Goal: Information Seeking & Learning: Learn about a topic

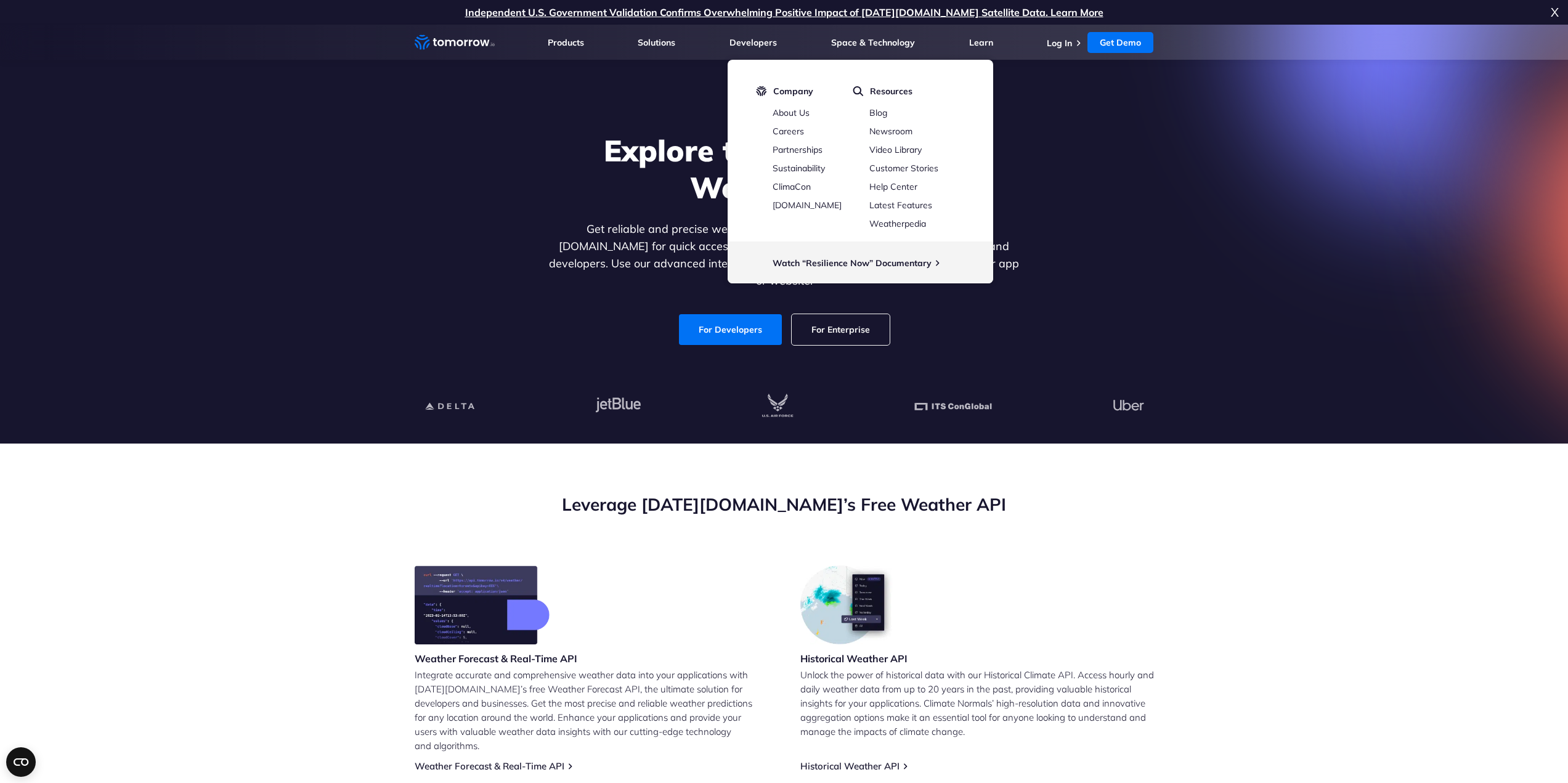
click at [1310, 497] on section "Leverage Tomorrow.io’s Free Weather API Weather Forecast & Real-Time API Integr…" at bounding box center [784, 753] width 1568 height 619
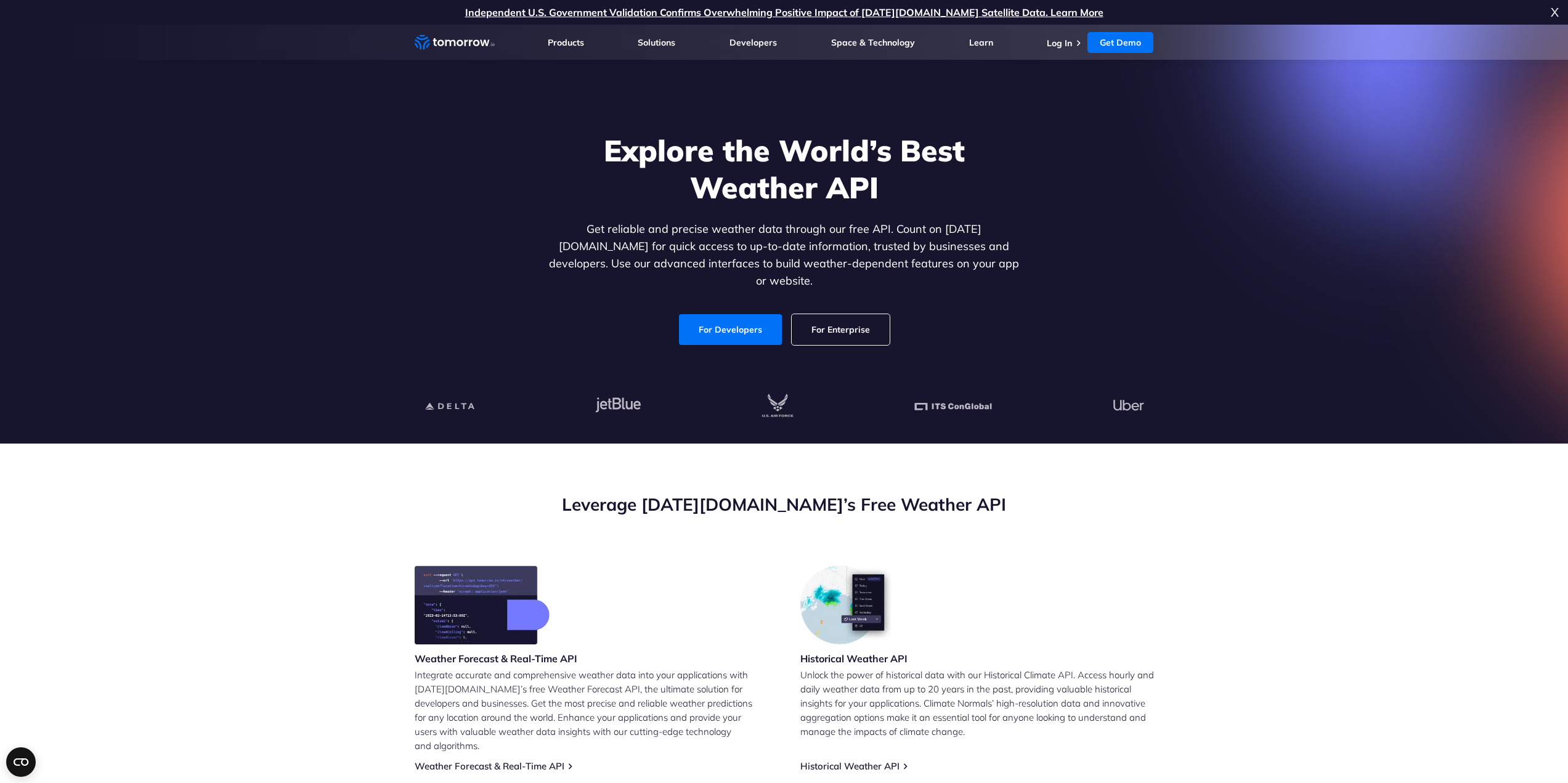
click at [209, 208] on section "Explore the World’s Best Weather API Get reliable and precise weather data thro…" at bounding box center [784, 234] width 1568 height 419
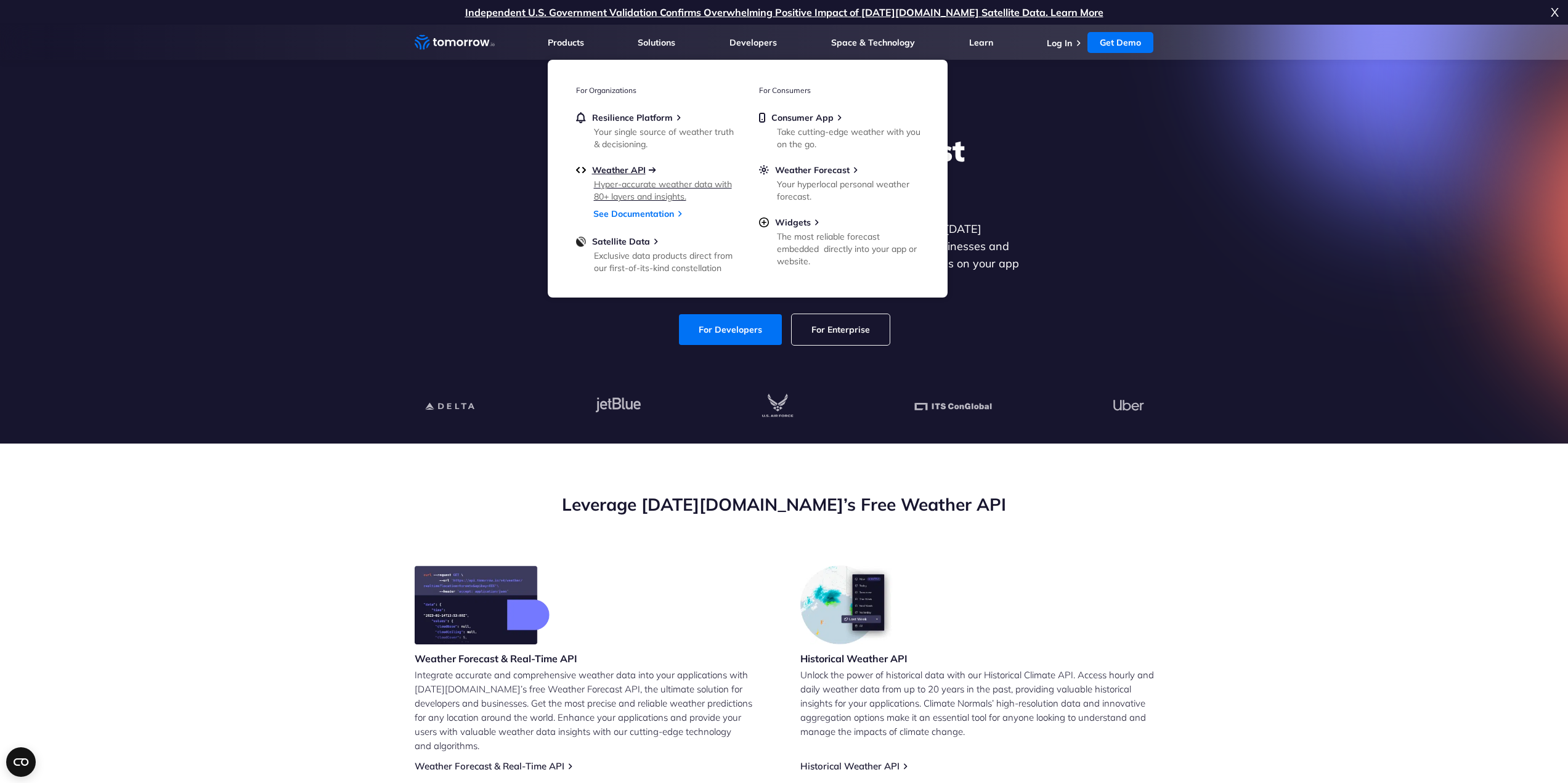
click at [624, 175] on span "Weather API" at bounding box center [619, 169] width 54 height 11
click at [632, 219] on link "See Documentation" at bounding box center [633, 214] width 80 height 11
click at [628, 218] on link "See Documentation" at bounding box center [633, 214] width 80 height 11
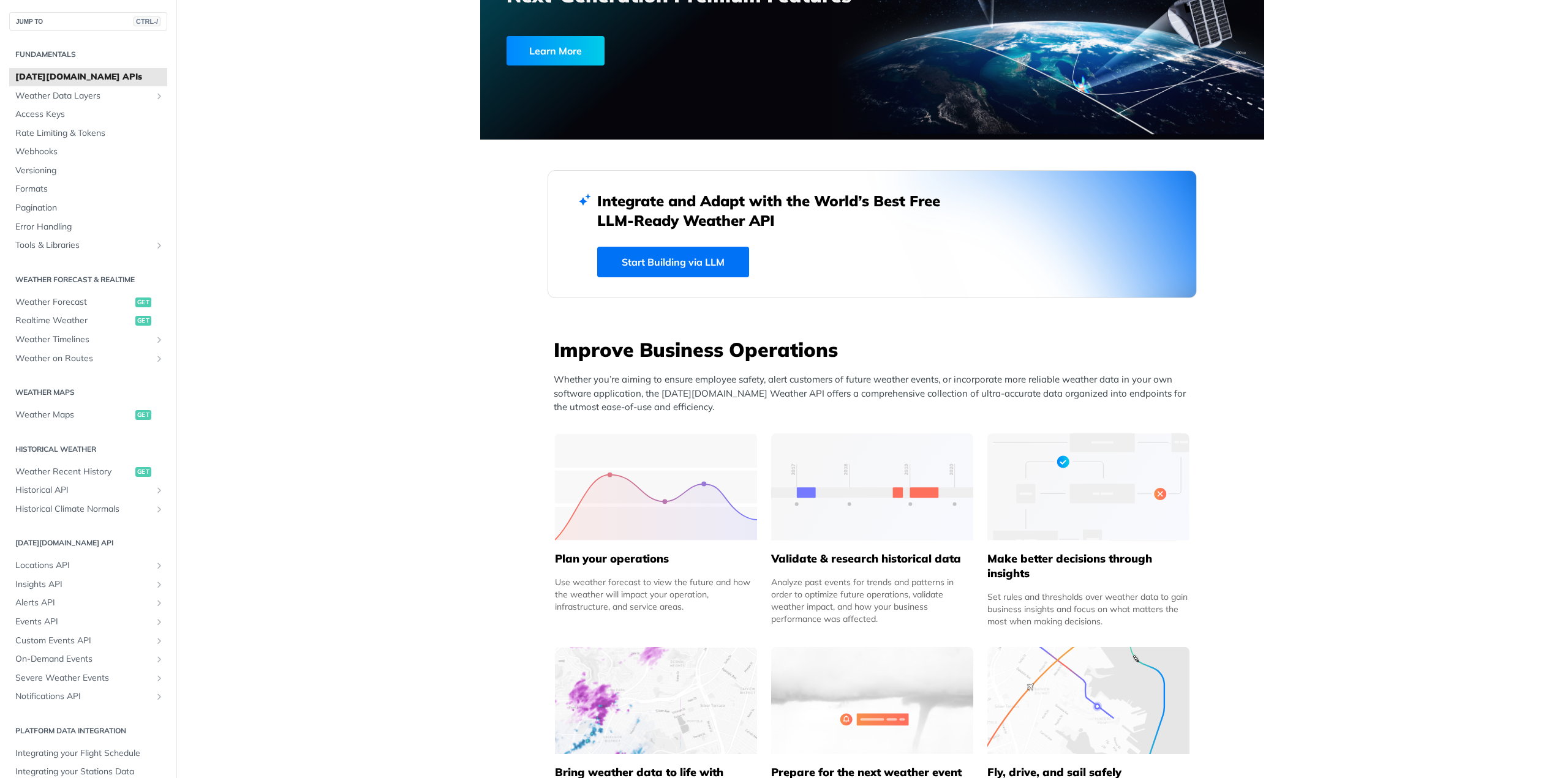
scroll to position [184, 0]
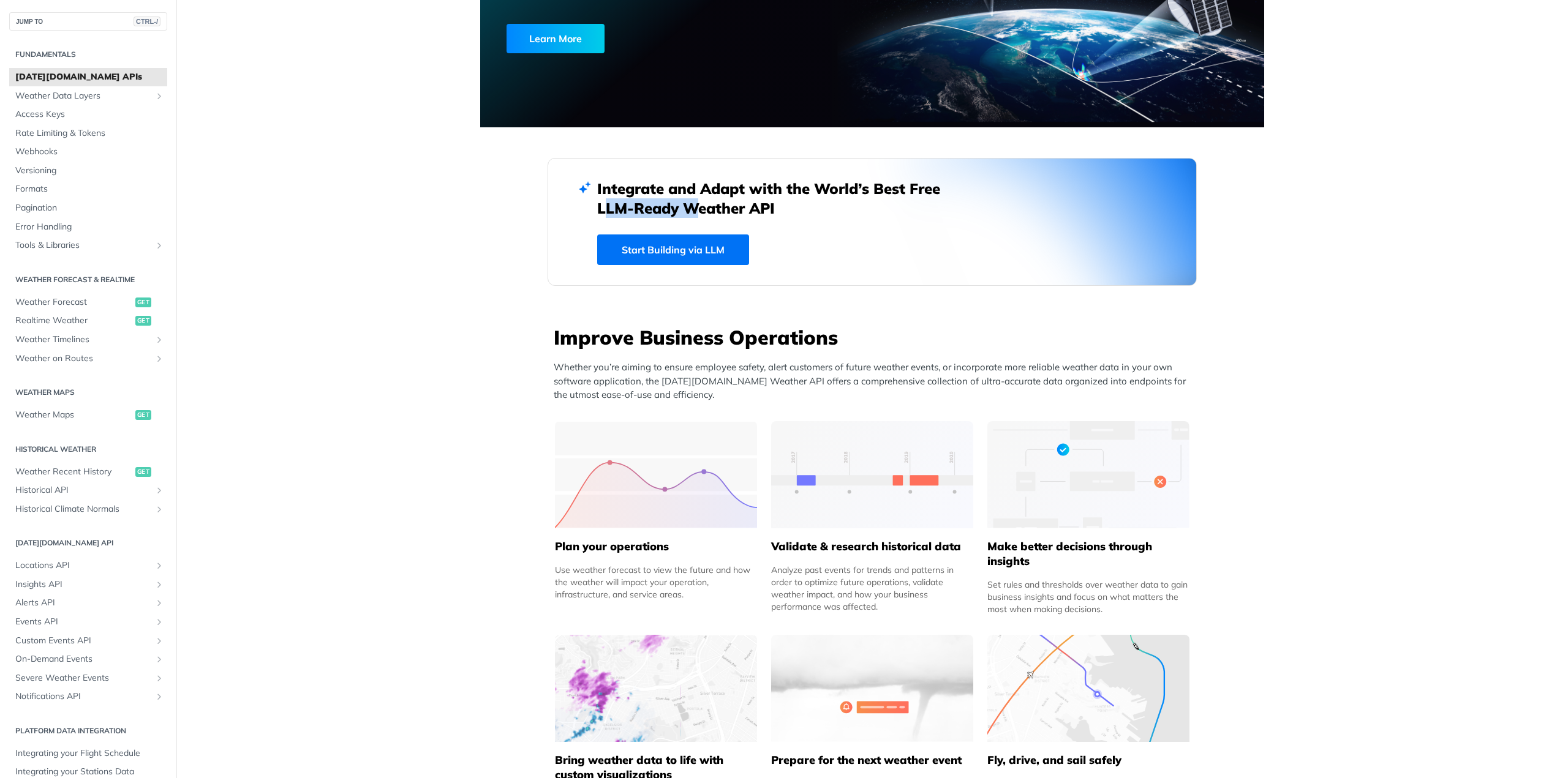
drag, startPoint x: 590, startPoint y: 208, endPoint x: 679, endPoint y: 207, distance: 89.0
click at [679, 207] on div "Integrate and Adapt with the World’s Best Free LLM-Ready Weather API Start Buil…" at bounding box center [872, 222] width 649 height 128
copy h2 "LLM-Ready"
click at [785, 214] on h2 "Integrate and Adapt with the World’s Best Free LLM-Ready Weather API" at bounding box center [778, 198] width 361 height 39
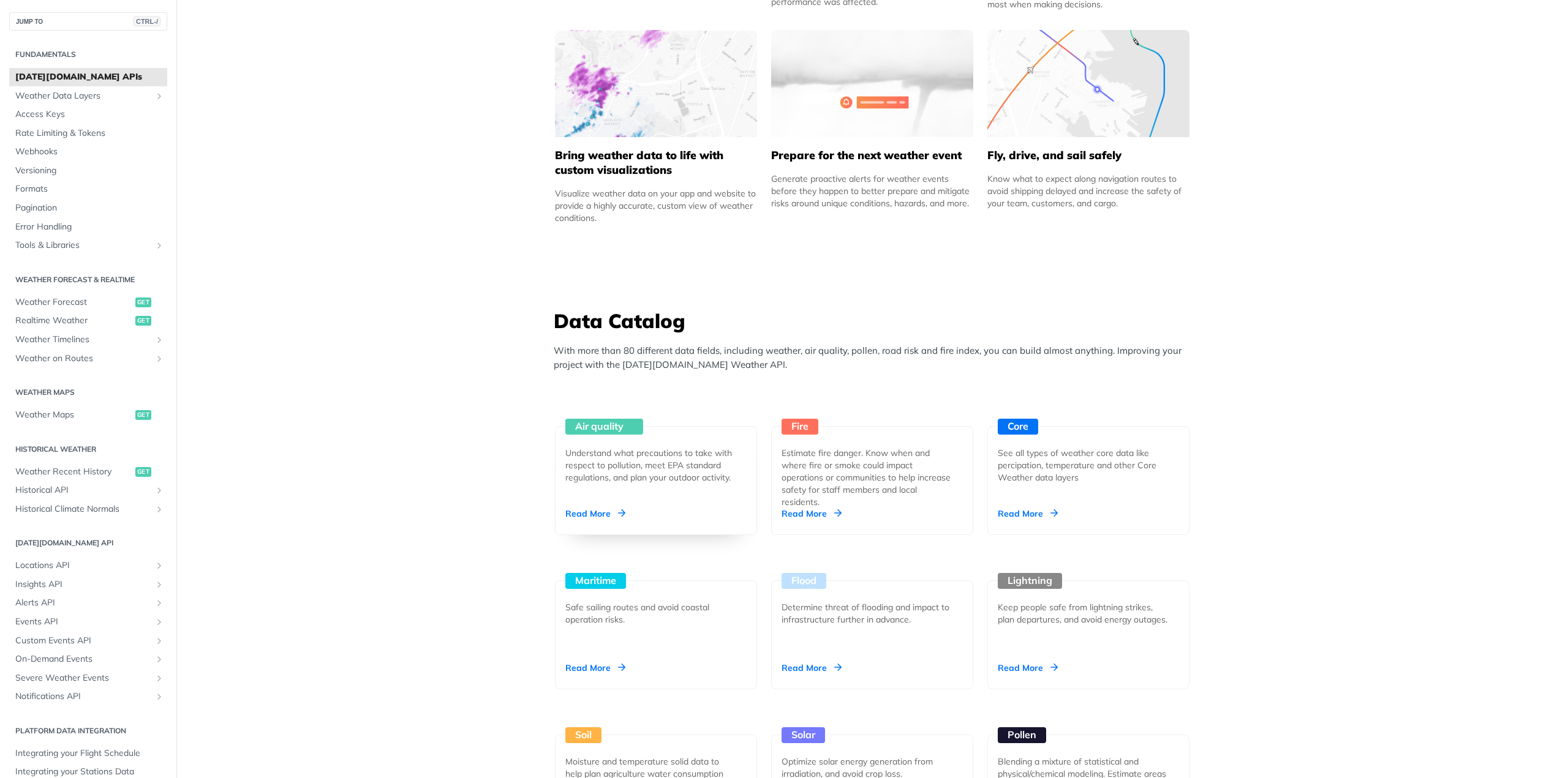
scroll to position [612, 0]
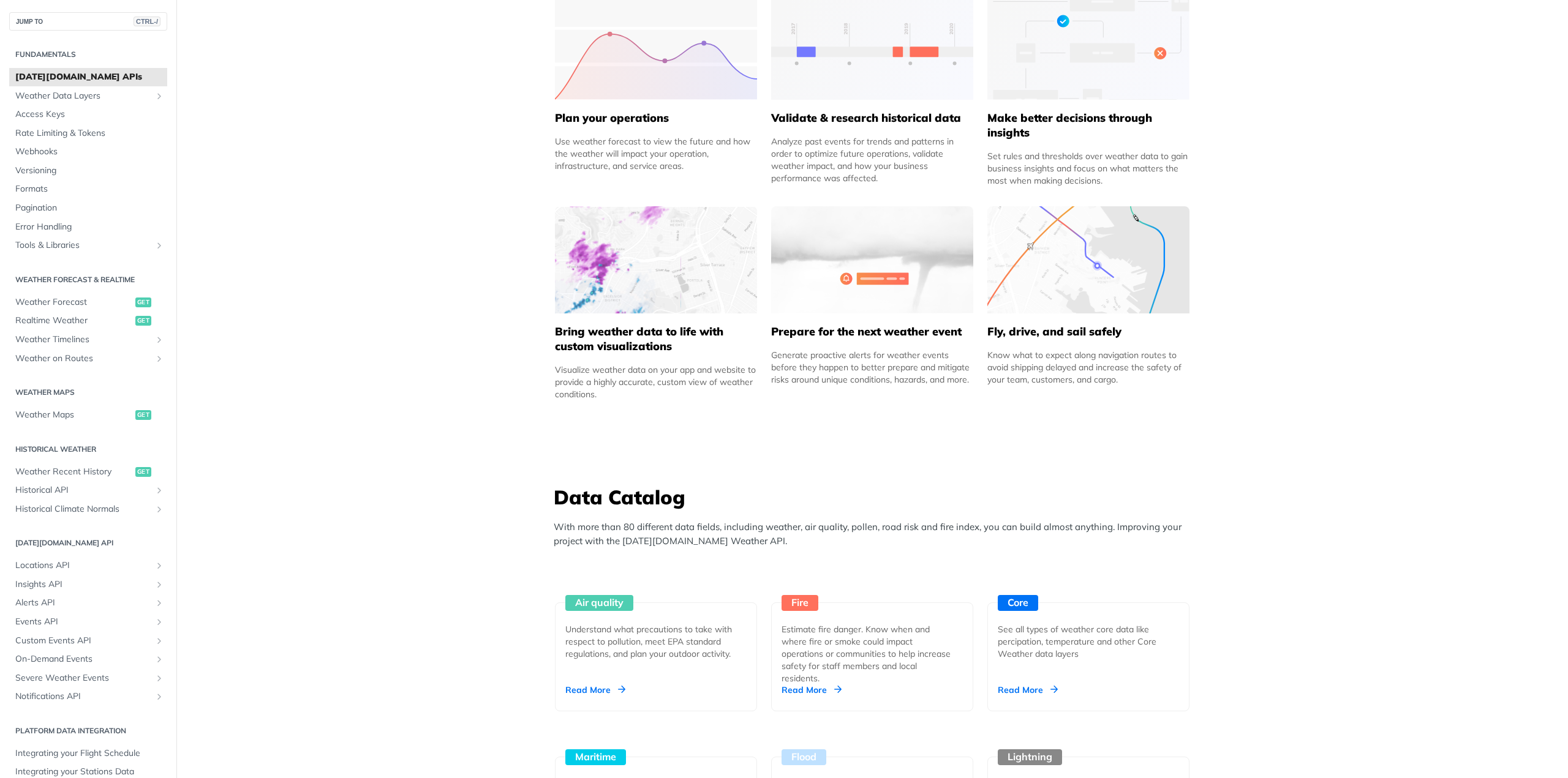
click at [825, 168] on div "Analyze past events for trends and patterns in order to optimize future operati…" at bounding box center [872, 160] width 202 height 49
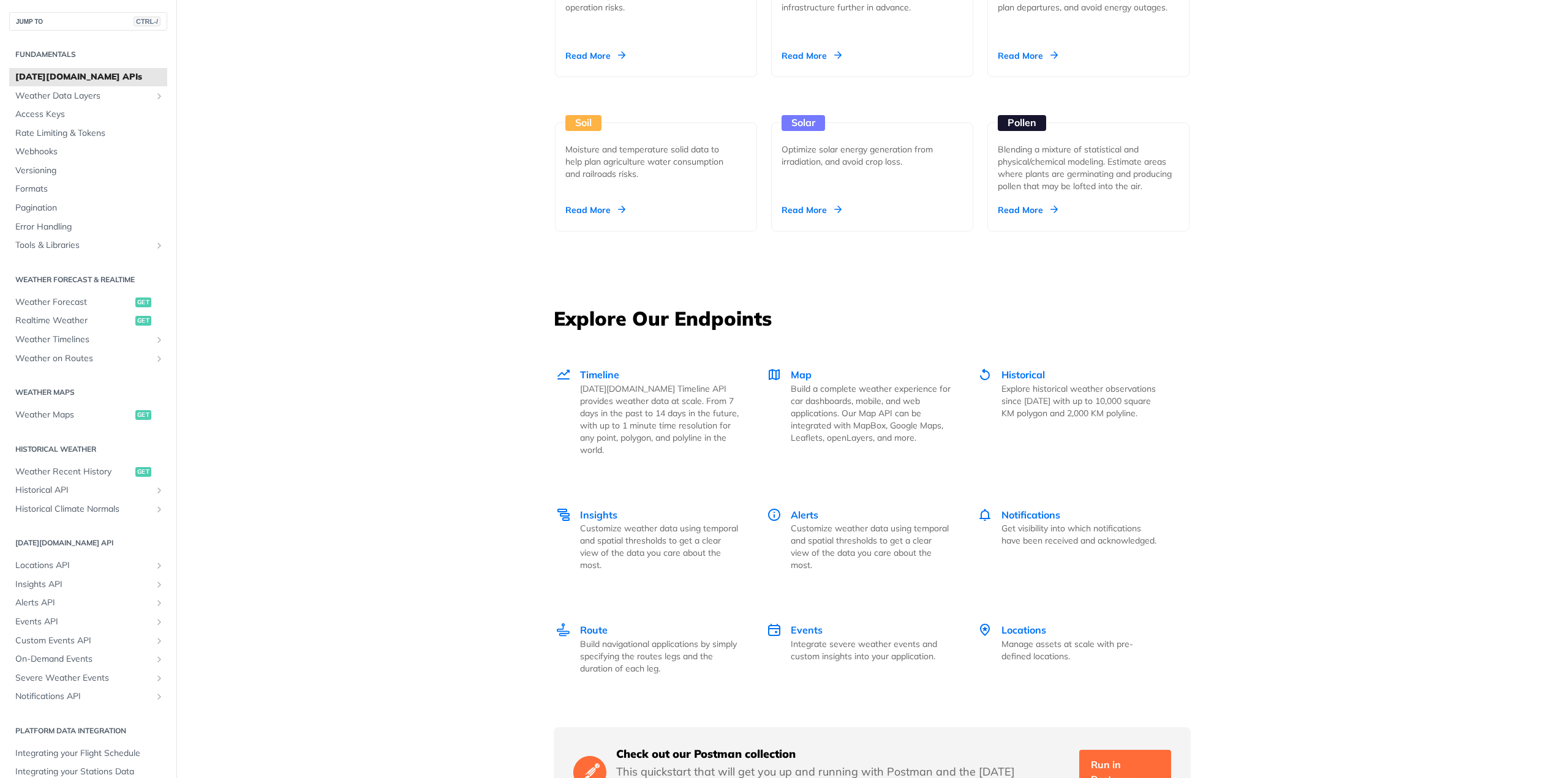
scroll to position [1592, 0]
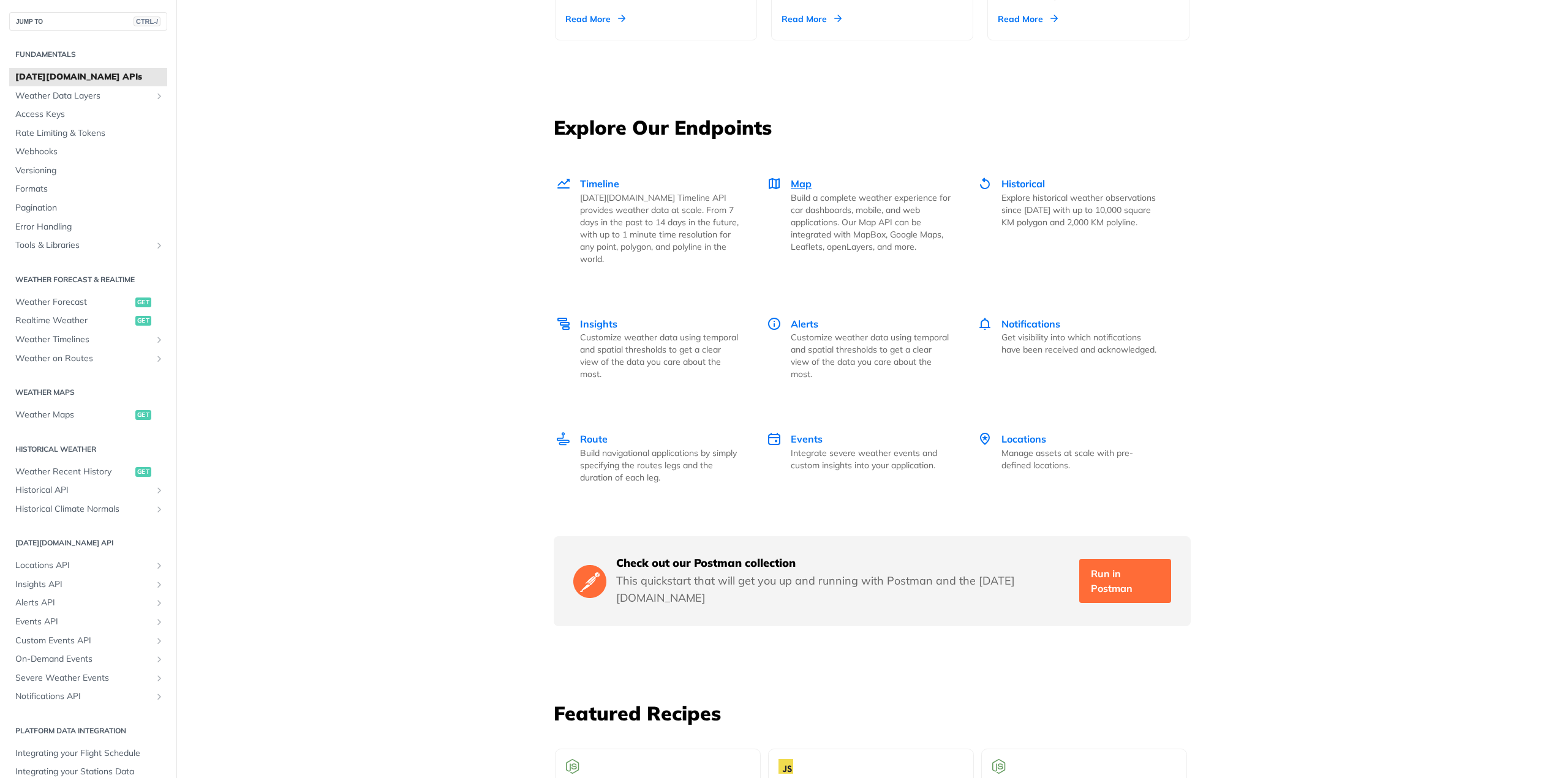
click at [785, 183] on div "Map Build a complete weather experience for car dashboards, mobile, and web app…" at bounding box center [858, 214] width 184 height 77
click at [592, 318] on span "Insights" at bounding box center [599, 324] width 37 height 12
click at [1025, 196] on p "Explore historical weather observations since [DATE] with up to 10,000 square K…" at bounding box center [1081, 210] width 160 height 37
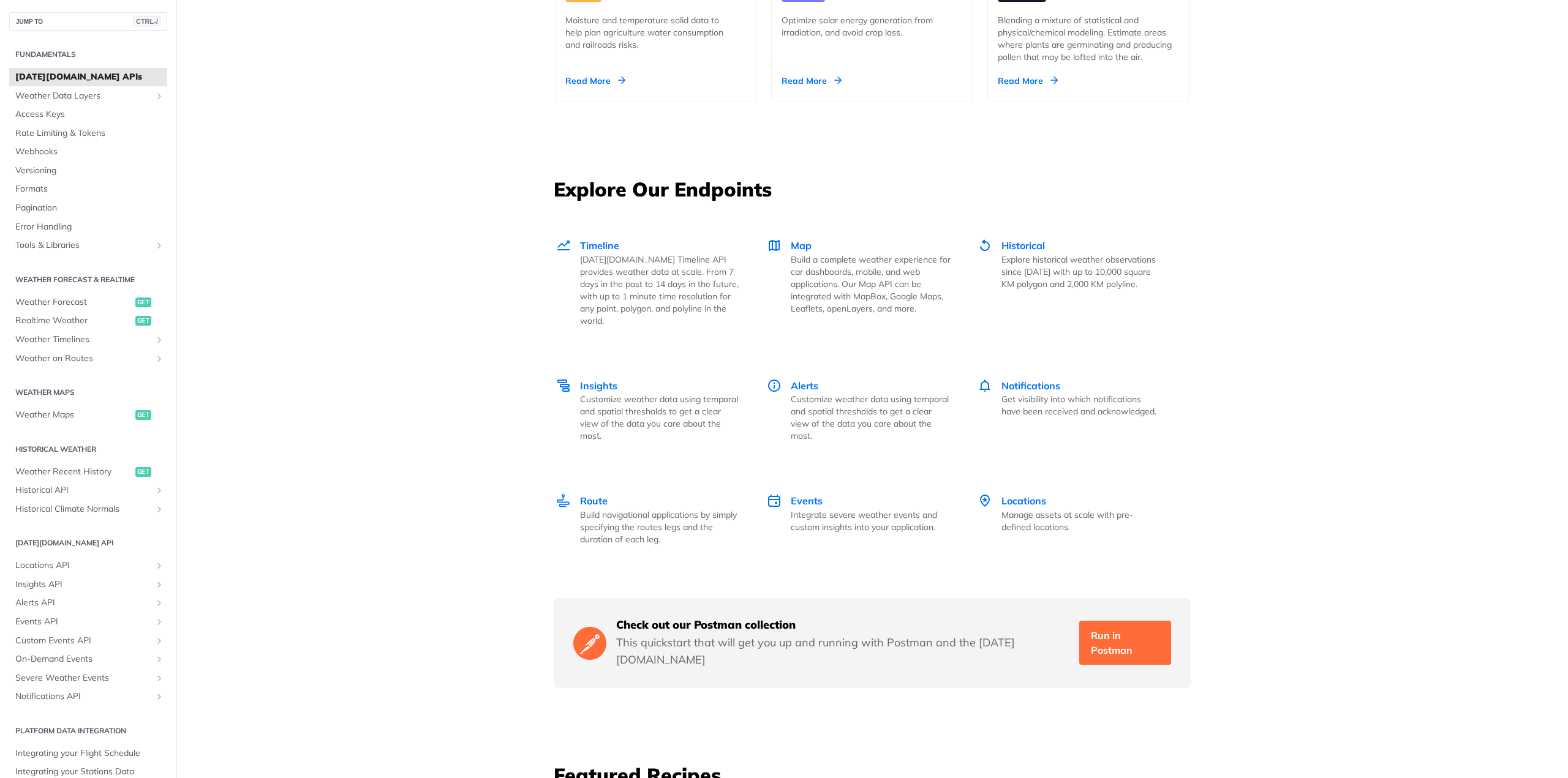
scroll to position [1224, 0]
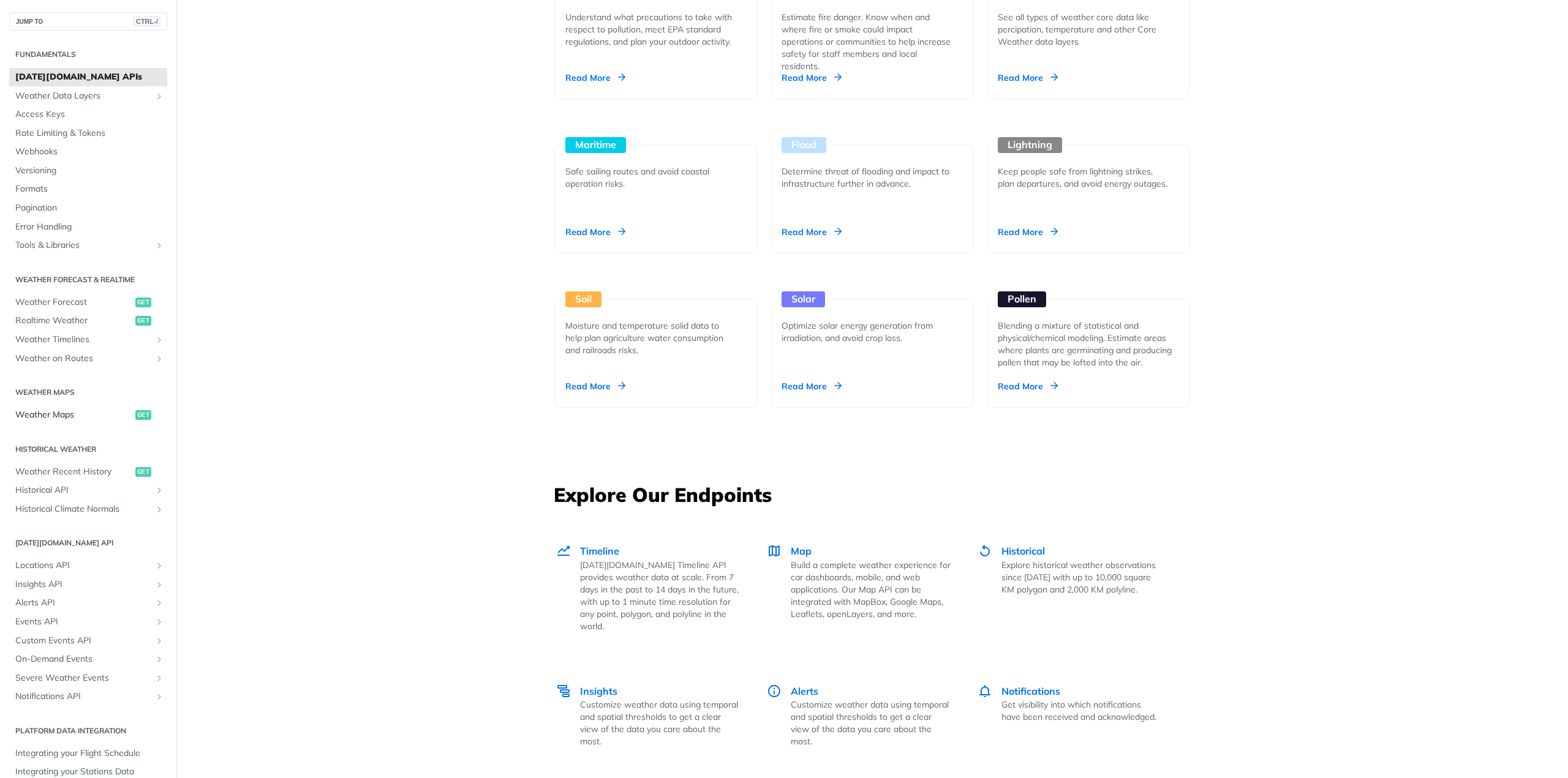
click at [58, 412] on span "Weather Maps" at bounding box center [74, 415] width 117 height 12
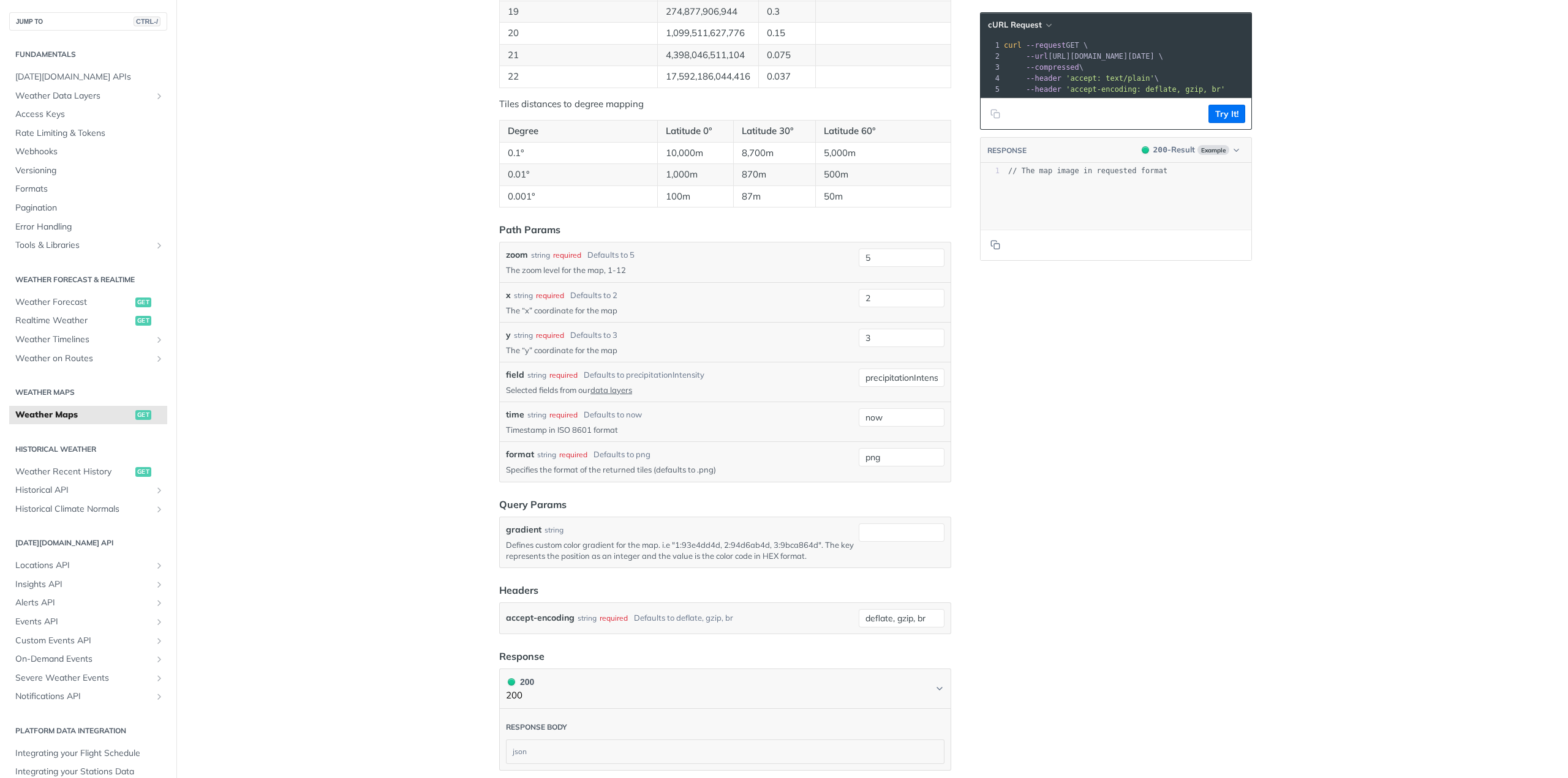
scroll to position [980, 0]
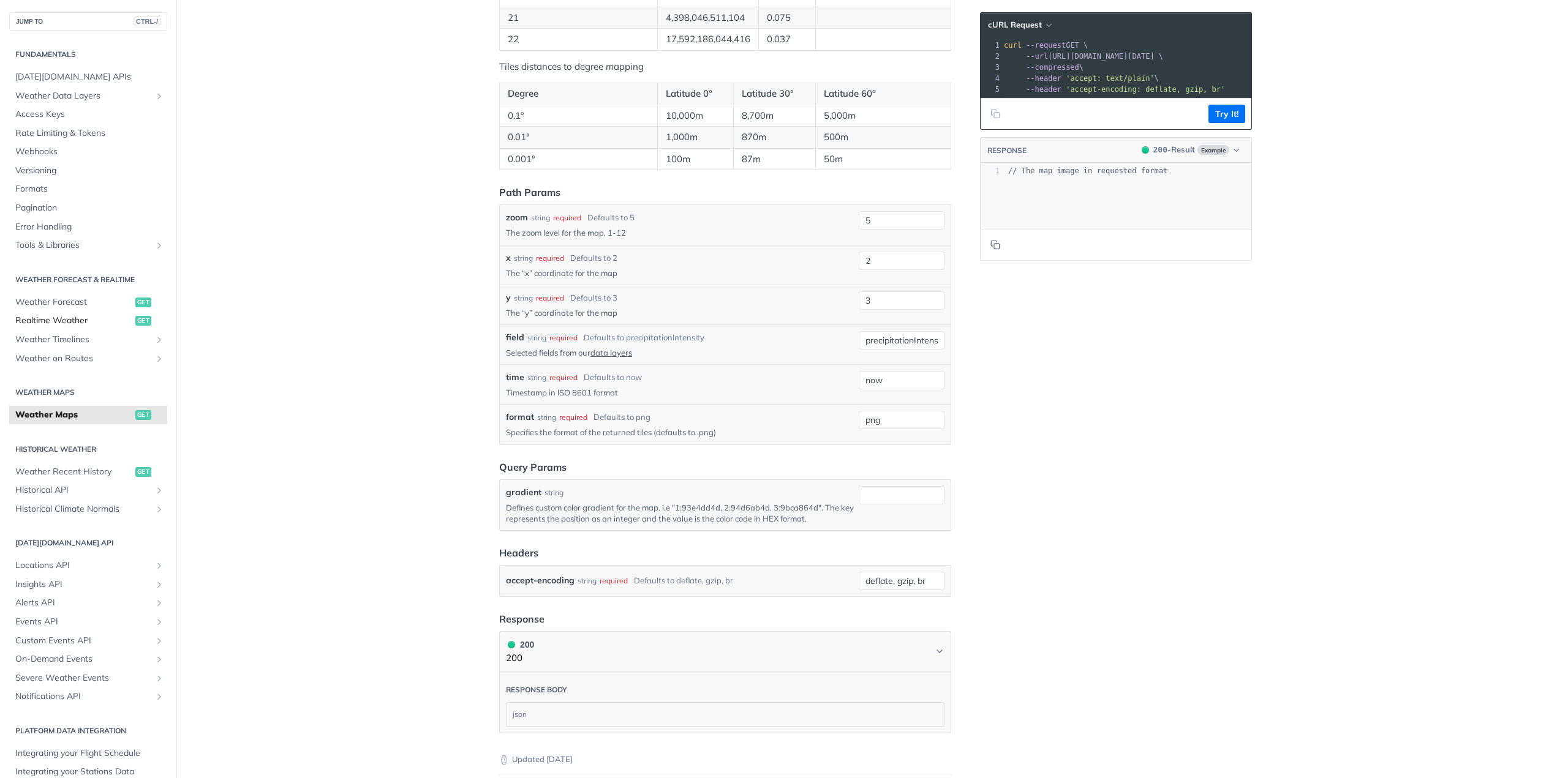
click at [58, 325] on span "Realtime Weather" at bounding box center [74, 321] width 117 height 12
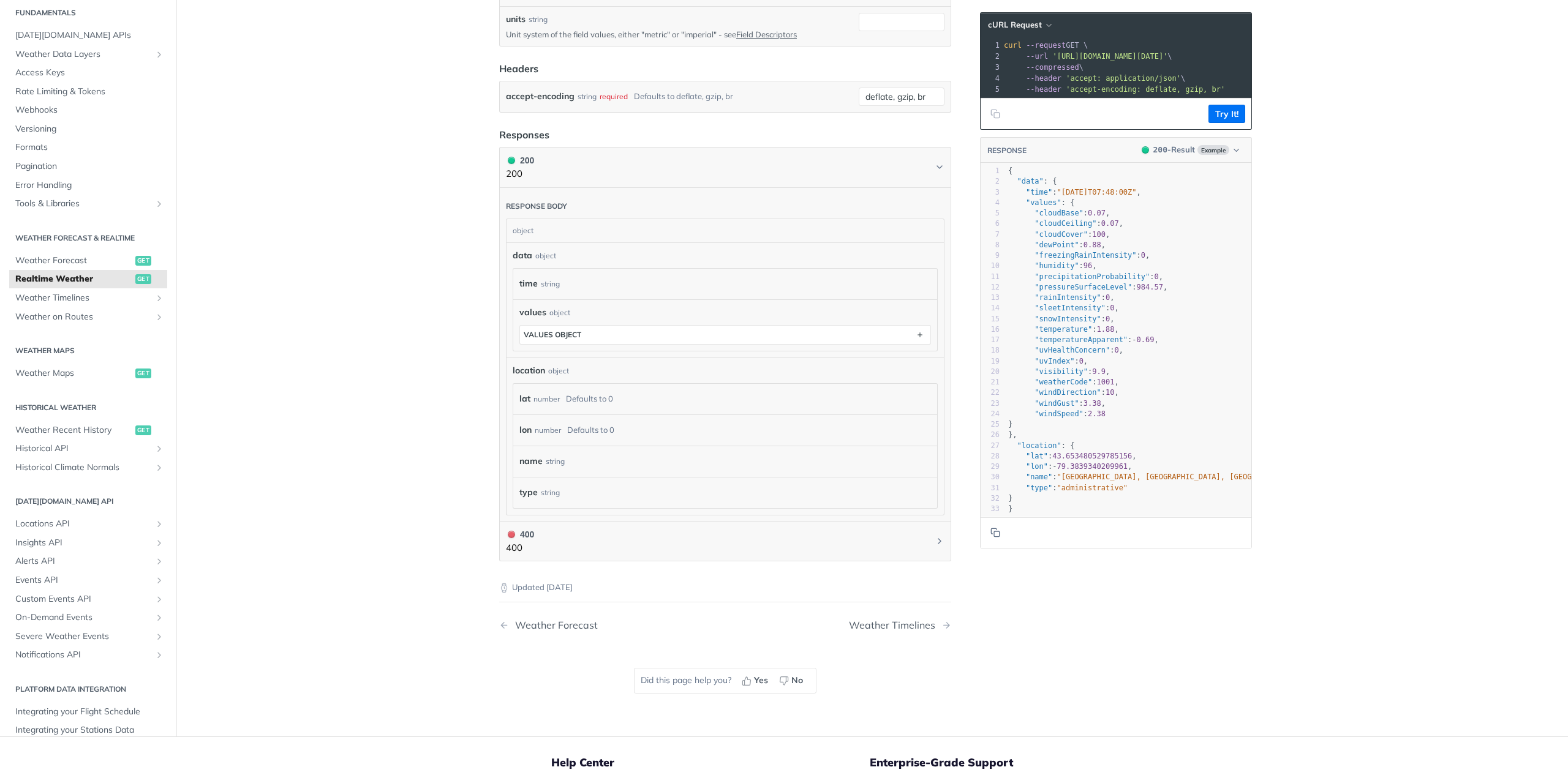
scroll to position [428, 0]
click at [55, 301] on span "Weather Timelines" at bounding box center [83, 301] width 136 height 12
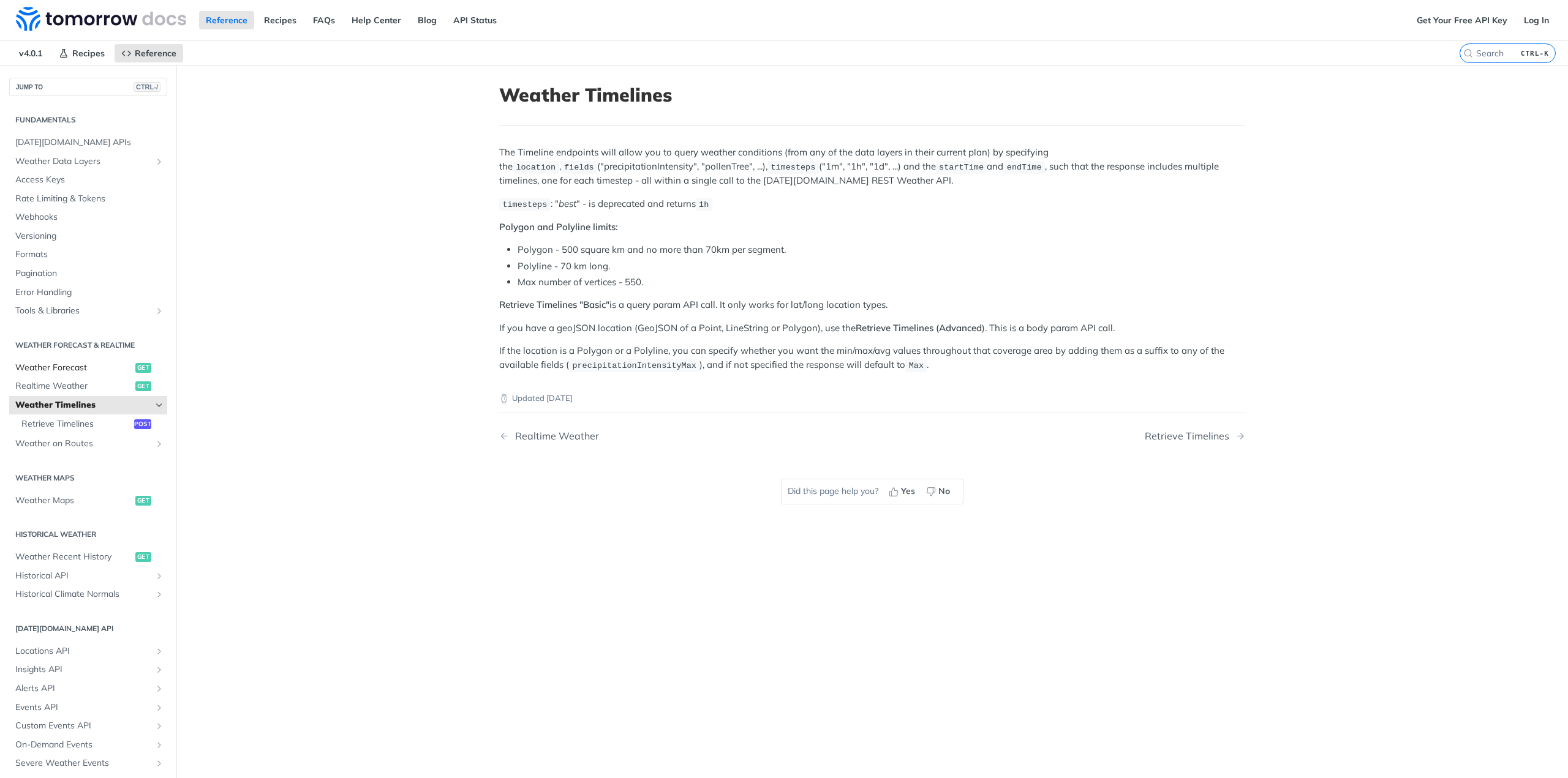
click at [65, 363] on span "Weather Forecast" at bounding box center [74, 368] width 117 height 12
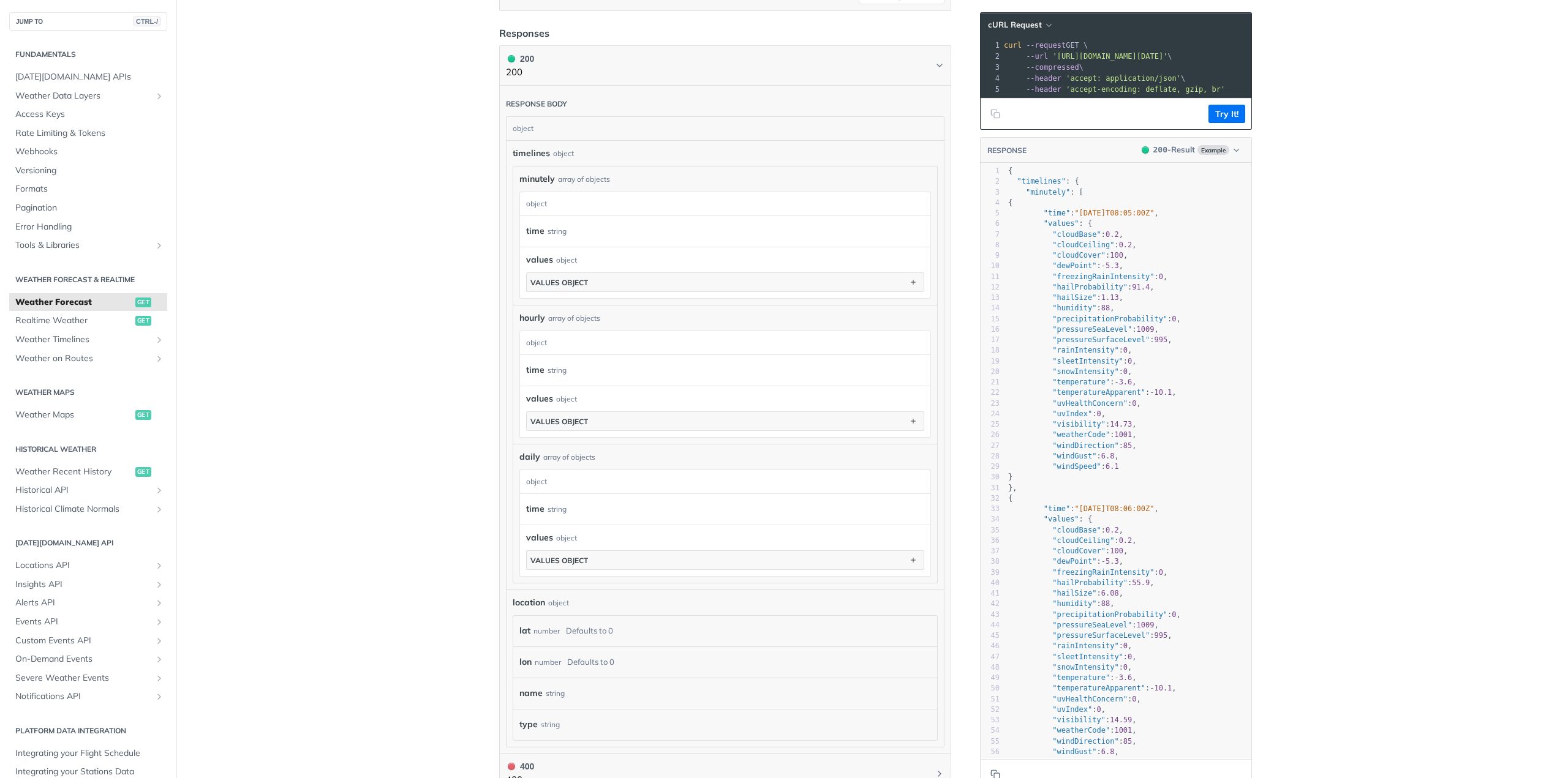
scroll to position [919, 0]
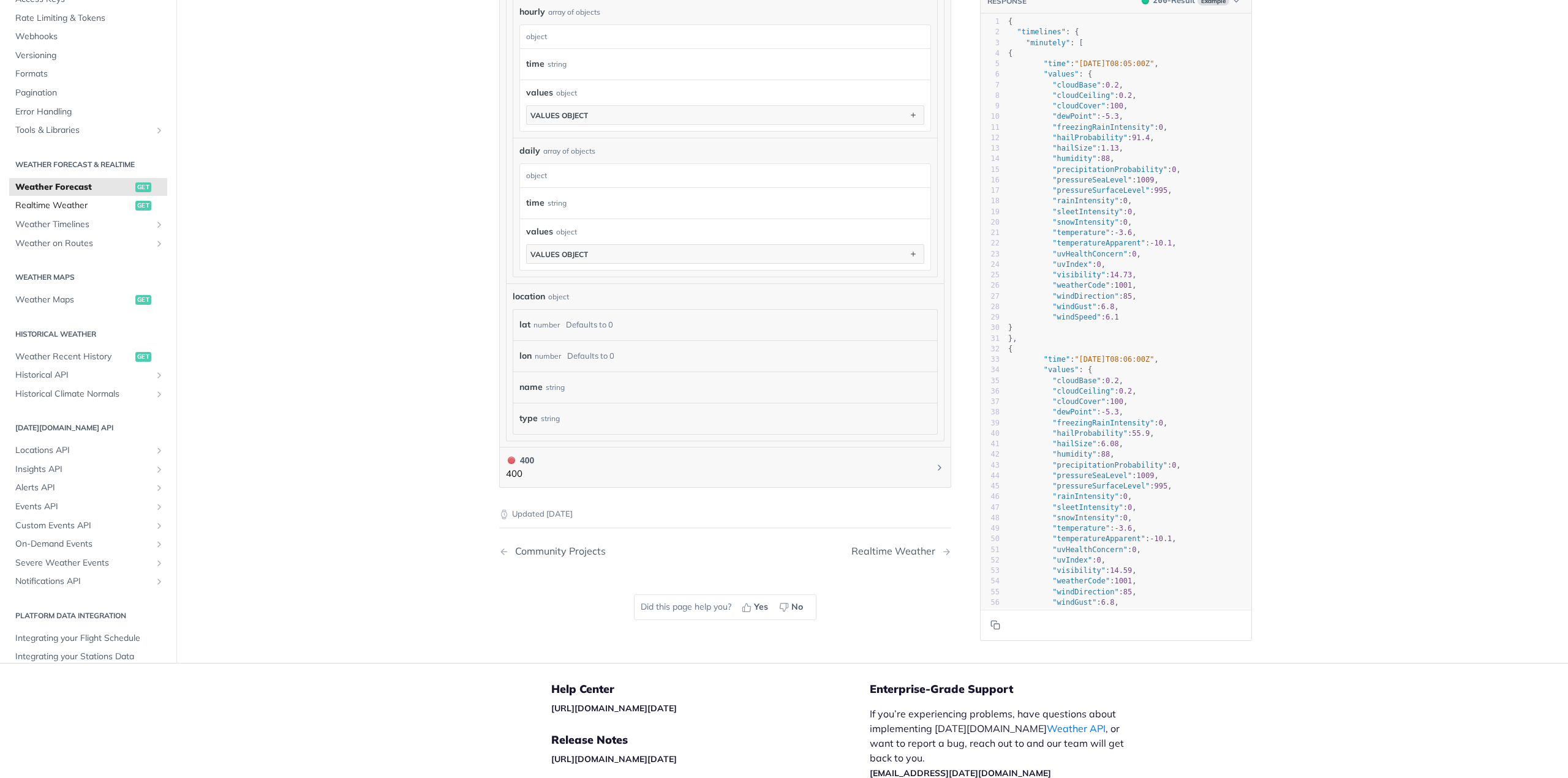
click at [43, 206] on span "Realtime Weather" at bounding box center [74, 205] width 117 height 12
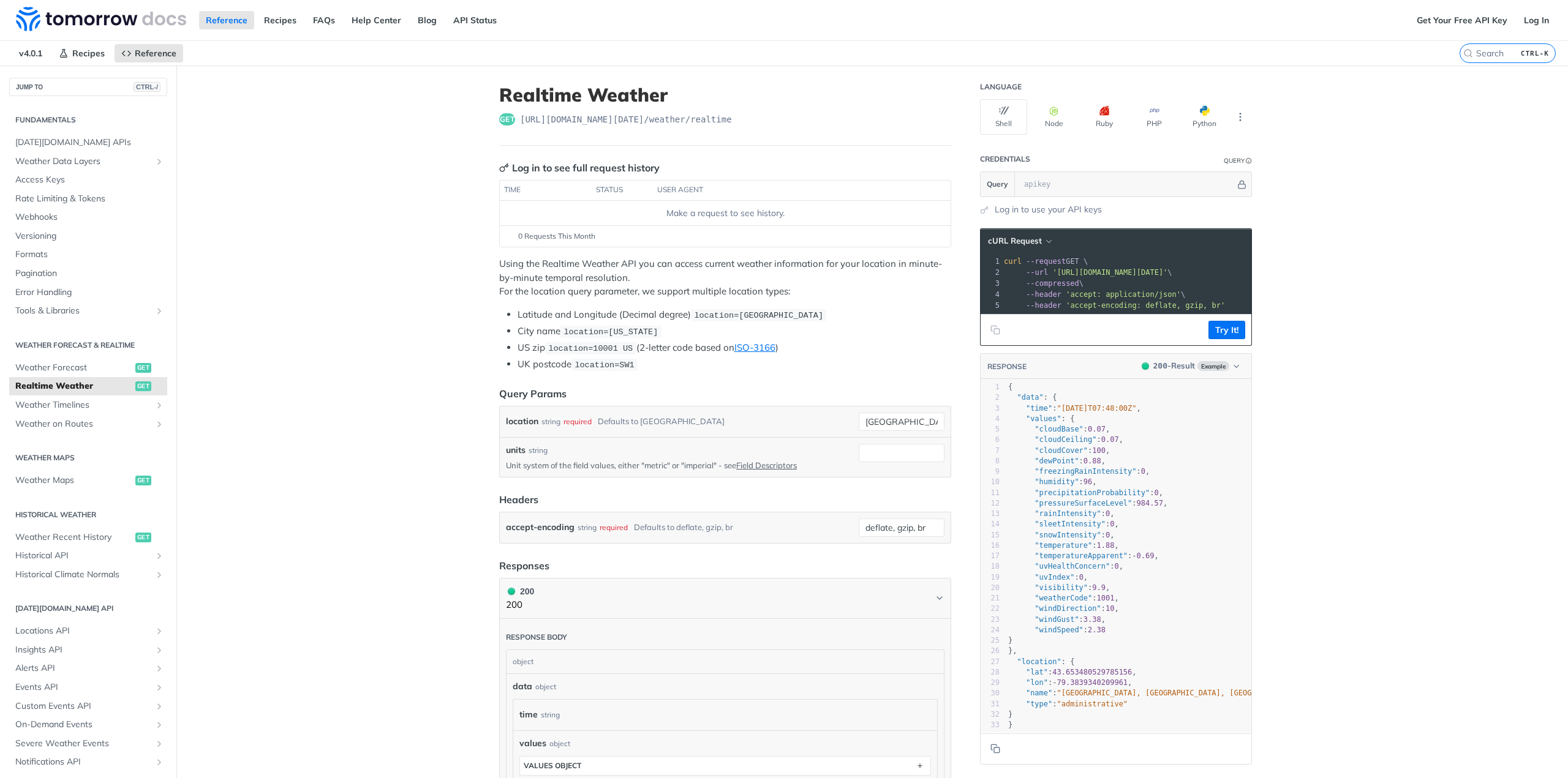
click at [65, 120] on h2 "Fundamentals" at bounding box center [88, 119] width 158 height 11
click at [332, 18] on link "FAQs" at bounding box center [324, 20] width 35 height 18
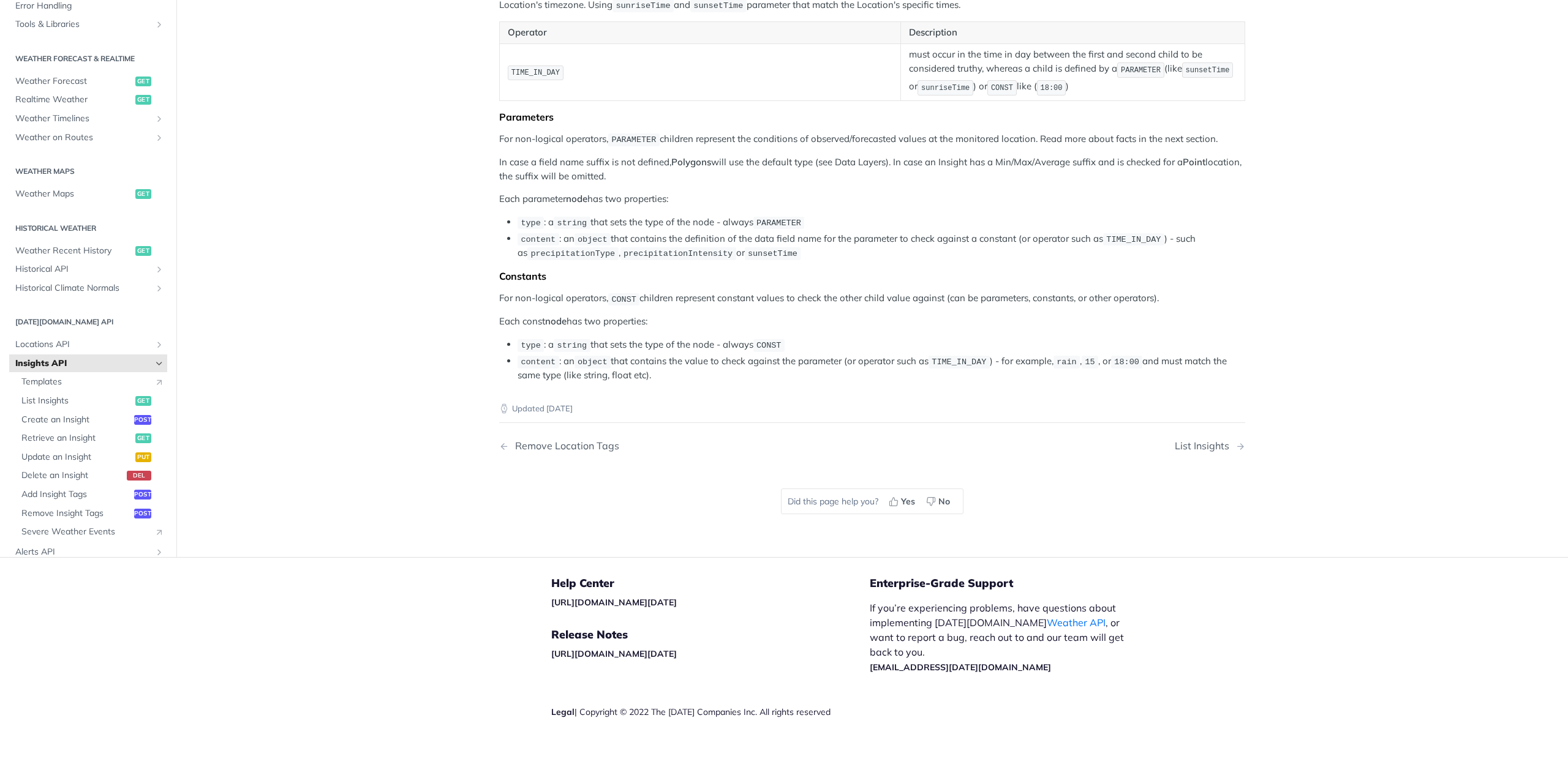
scroll to position [2327, 0]
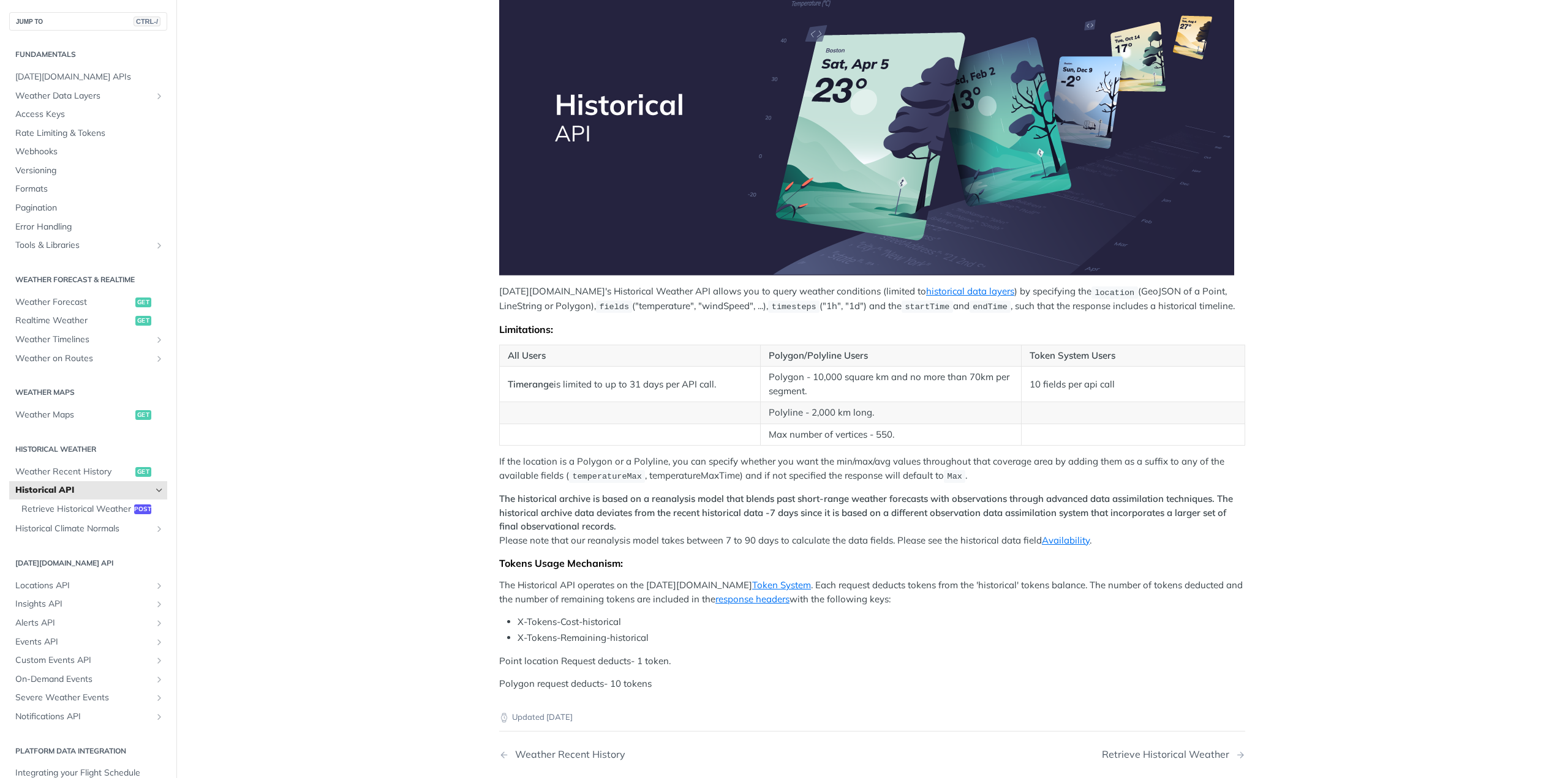
scroll to position [368, 0]
